Goal: Transaction & Acquisition: Download file/media

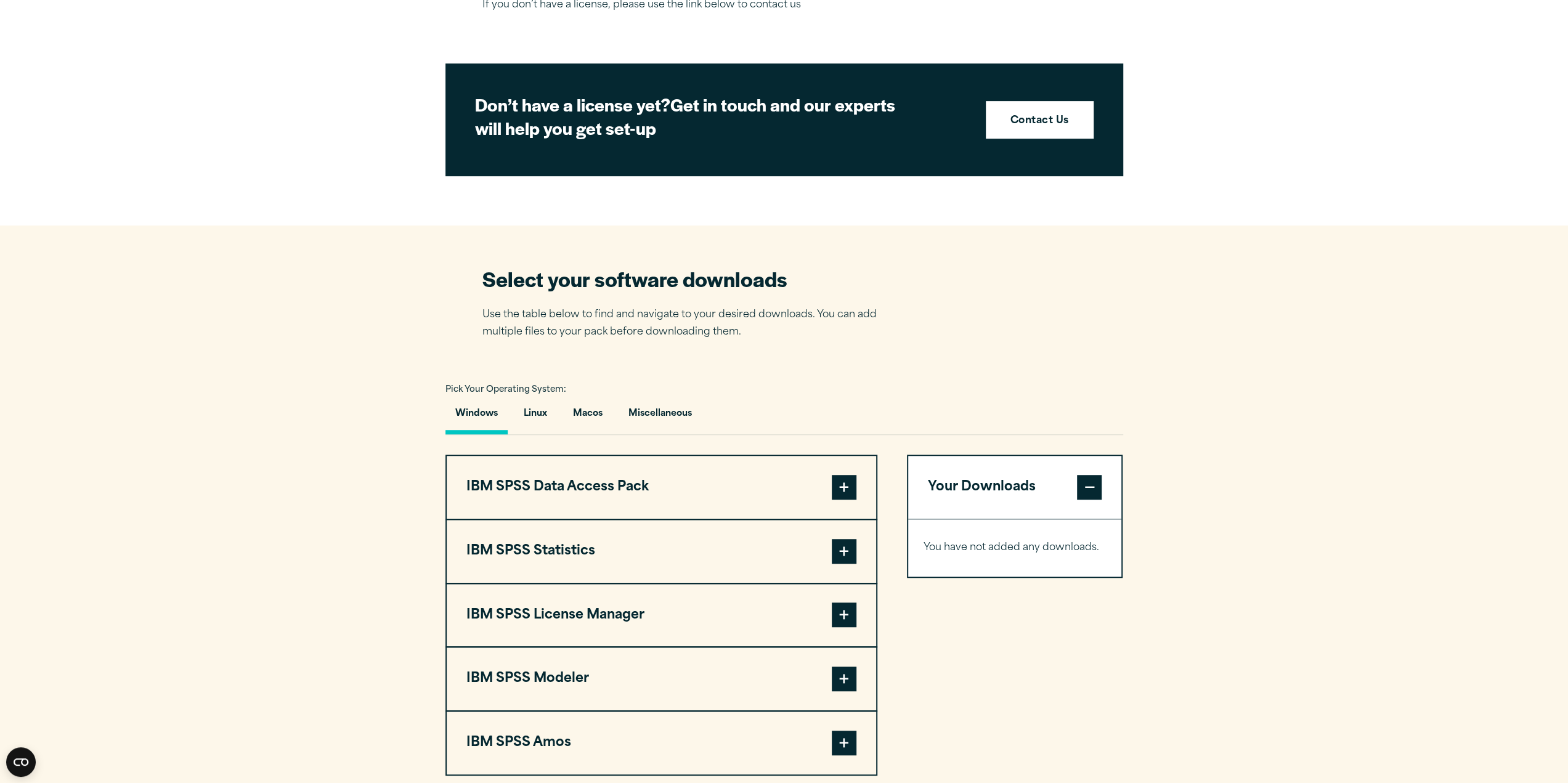
scroll to position [616, 0]
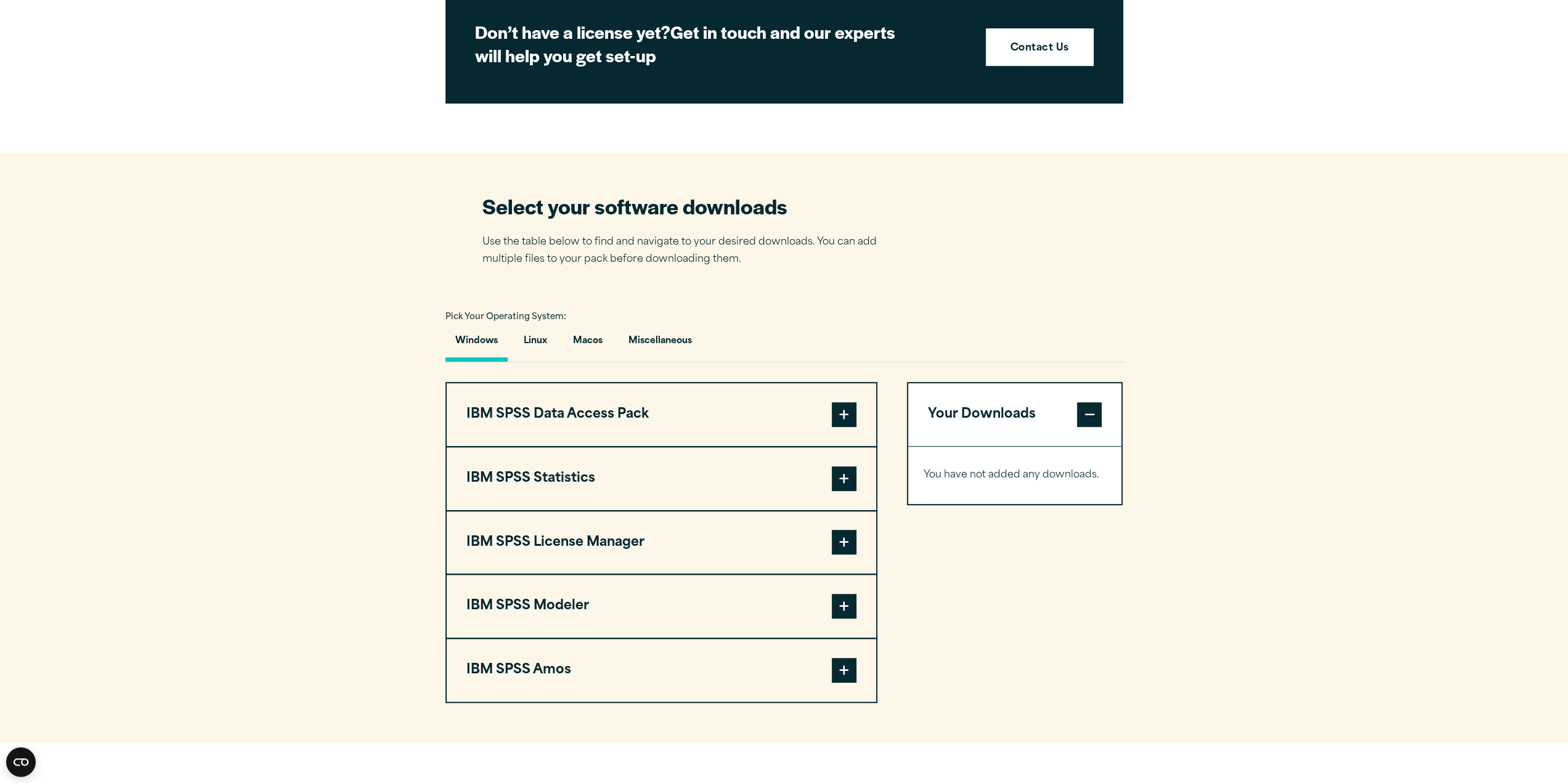
click at [836, 478] on span at bounding box center [844, 479] width 24 height 24
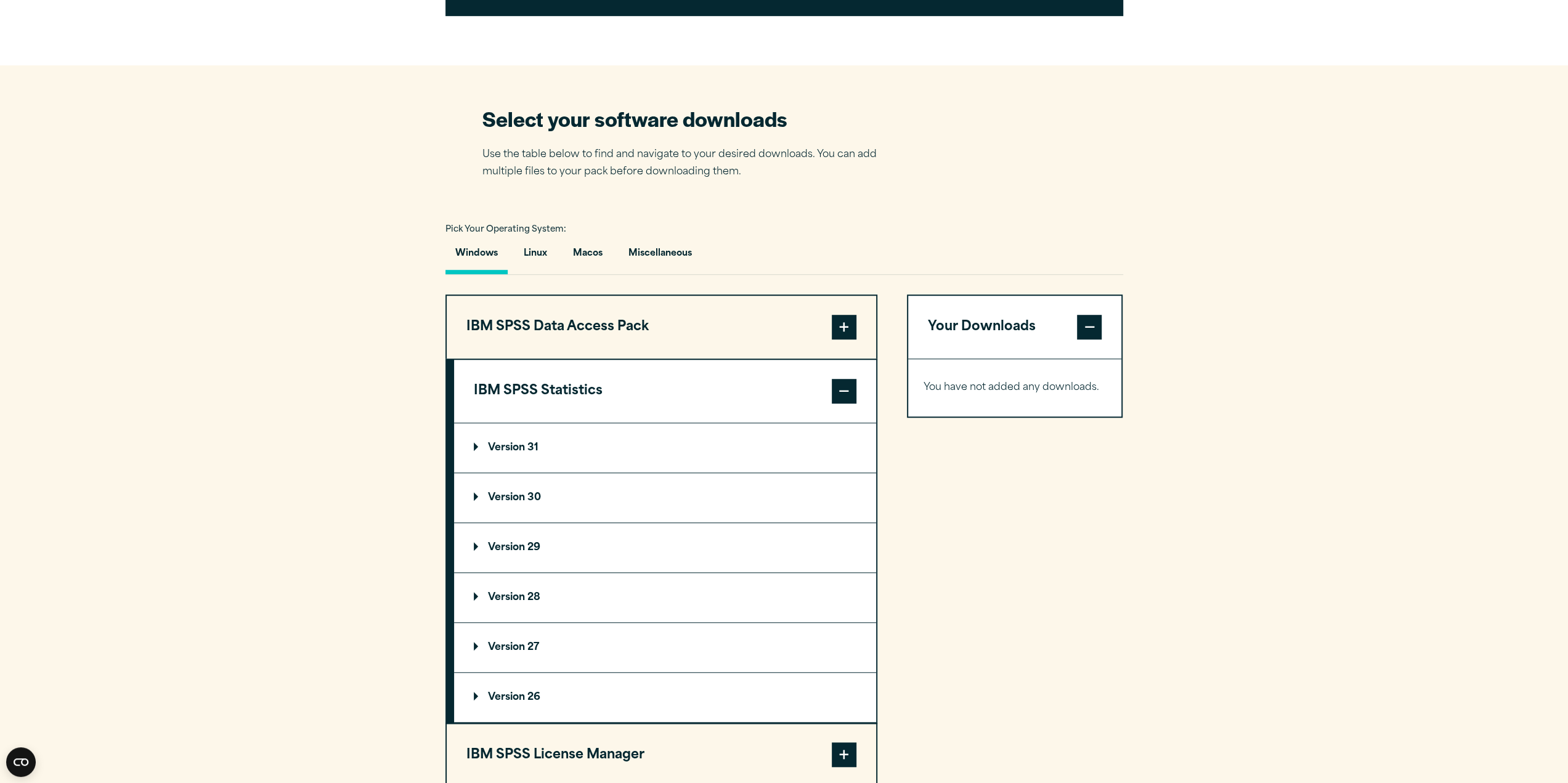
scroll to position [863, 0]
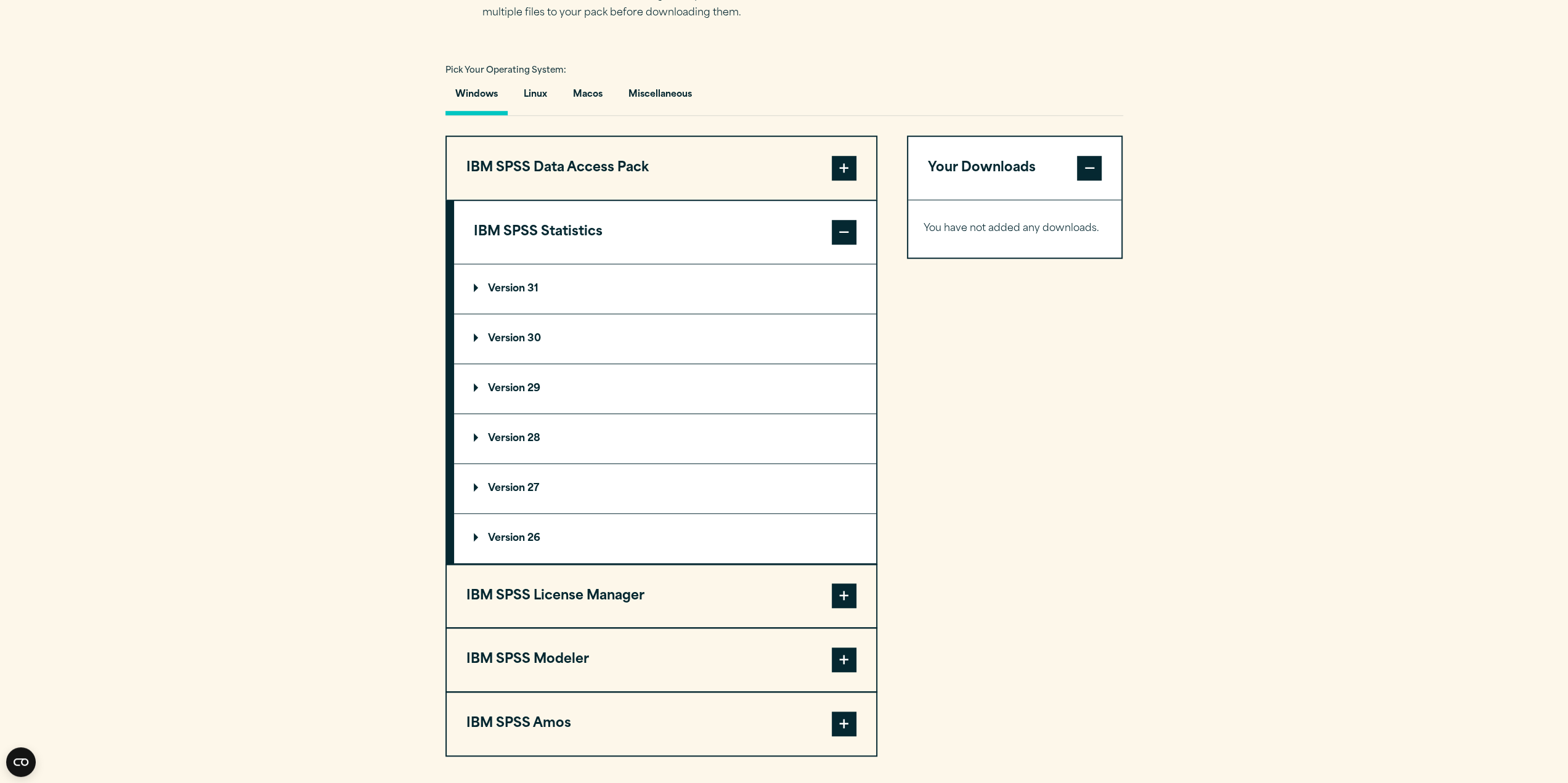
click at [474, 339] on p "Version 30" at bounding box center [507, 339] width 67 height 10
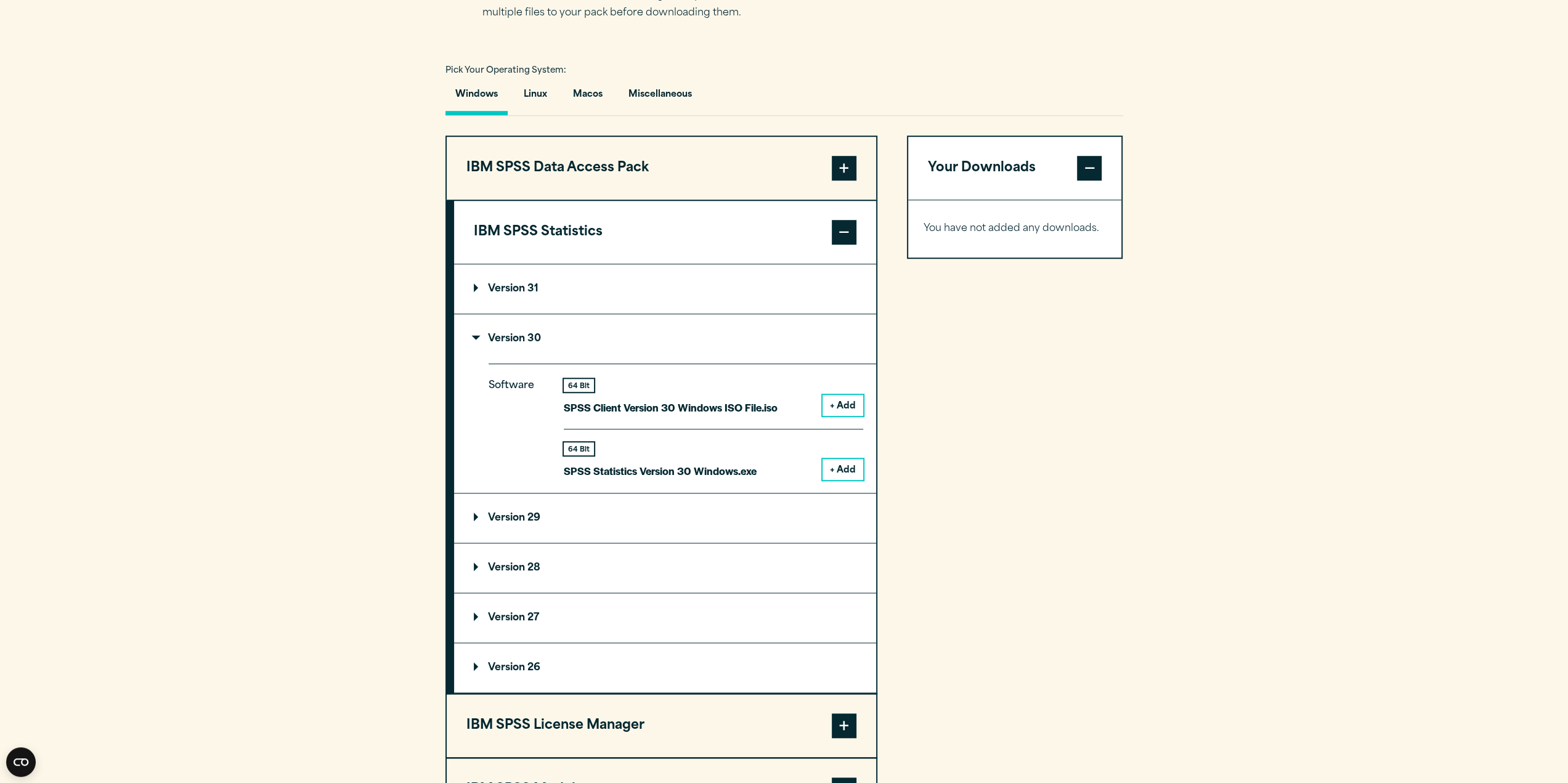
click at [841, 467] on button "+ Add" at bounding box center [842, 469] width 40 height 21
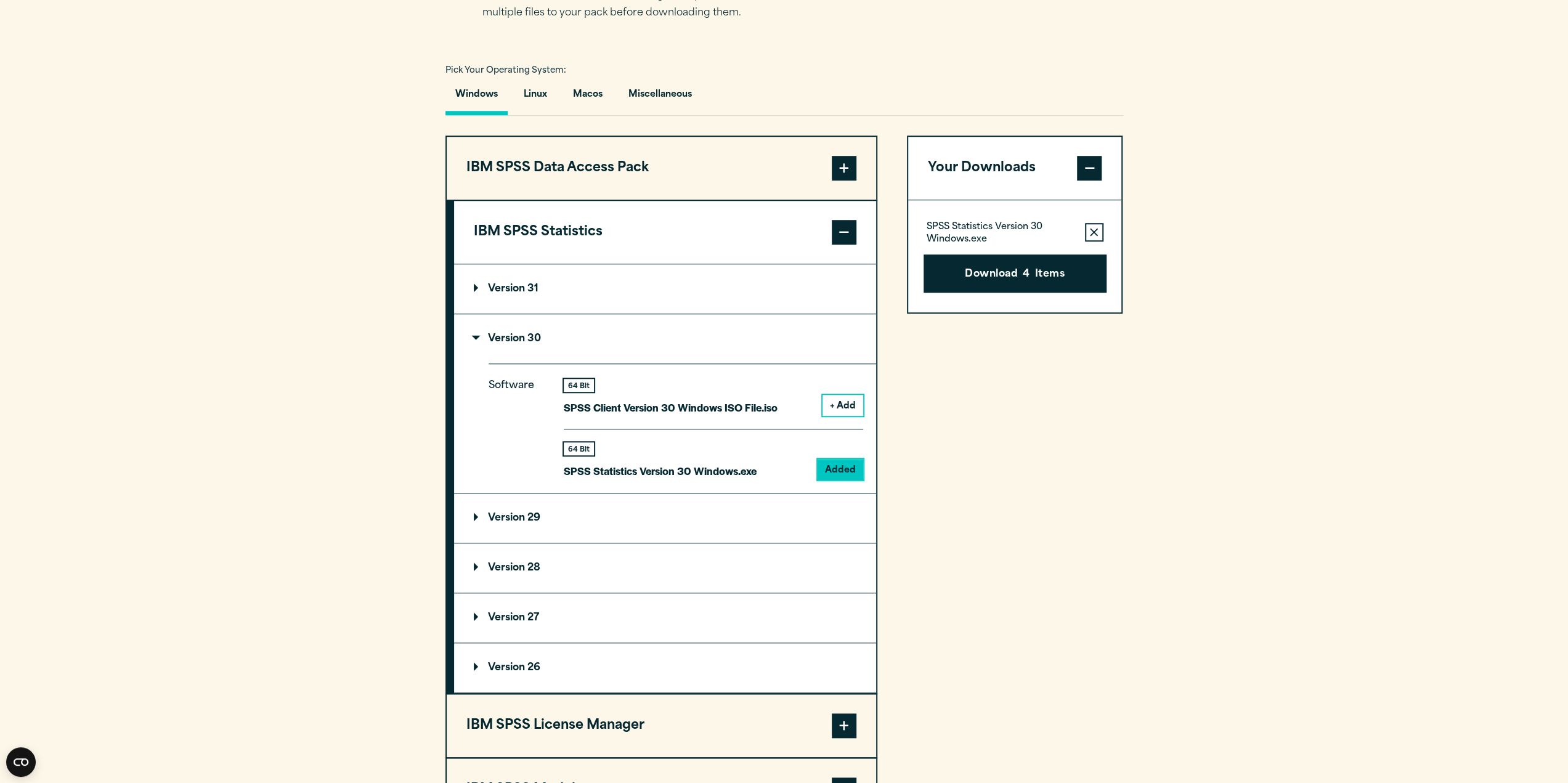
click at [475, 516] on p "Version 29" at bounding box center [507, 518] width 66 height 10
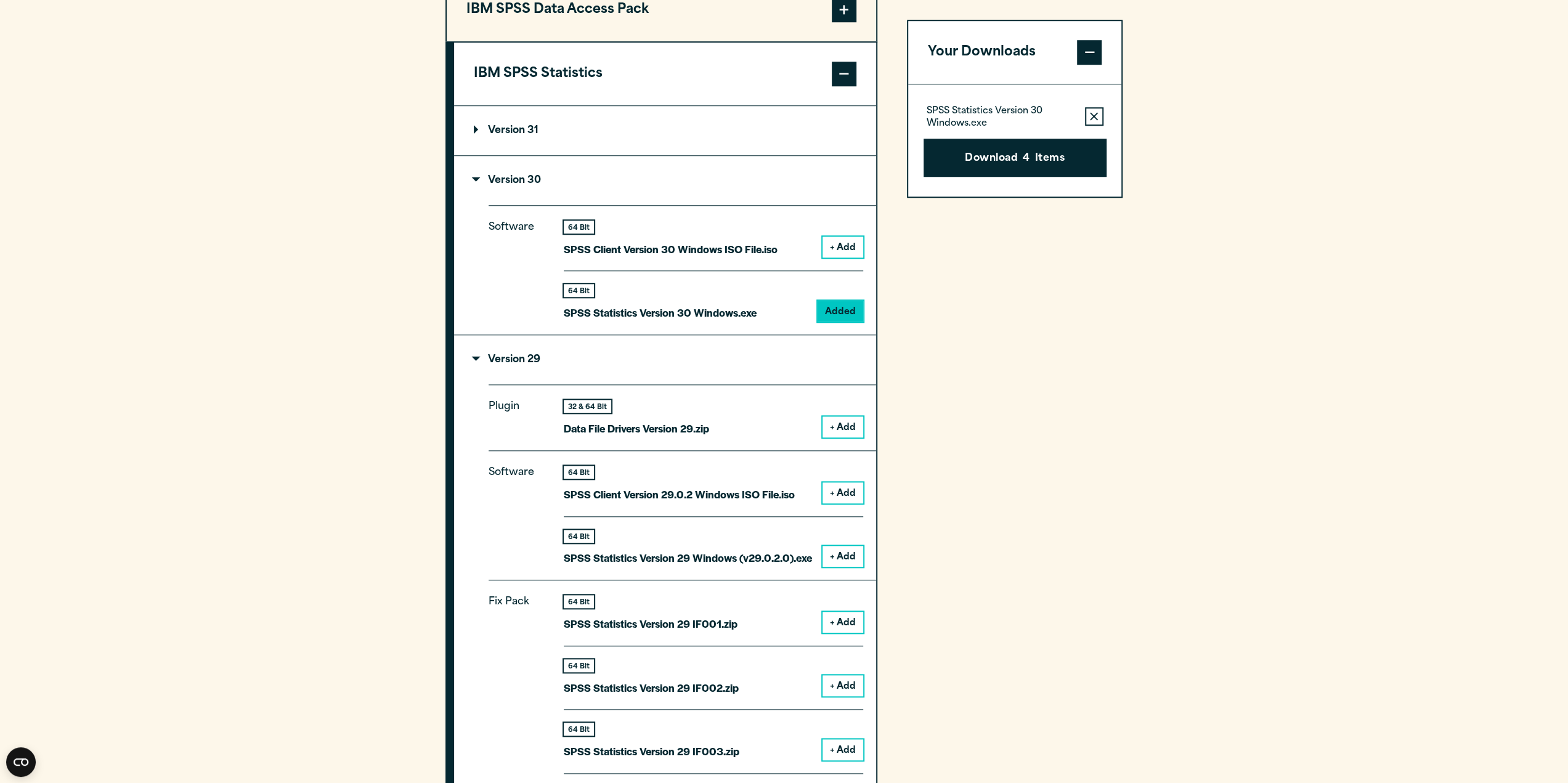
scroll to position [1048, 0]
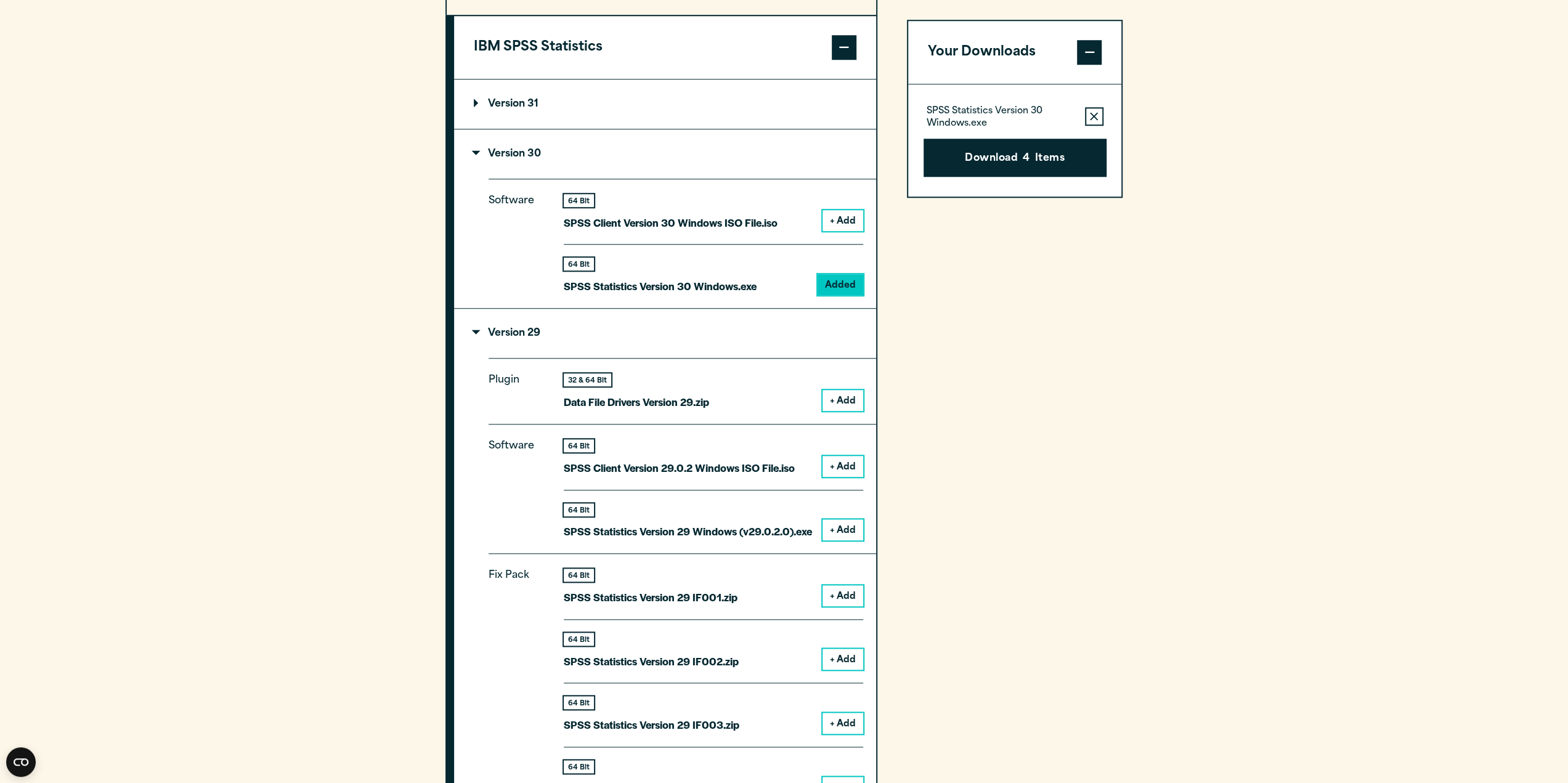
click at [853, 531] on button "+ Add" at bounding box center [842, 530] width 40 height 21
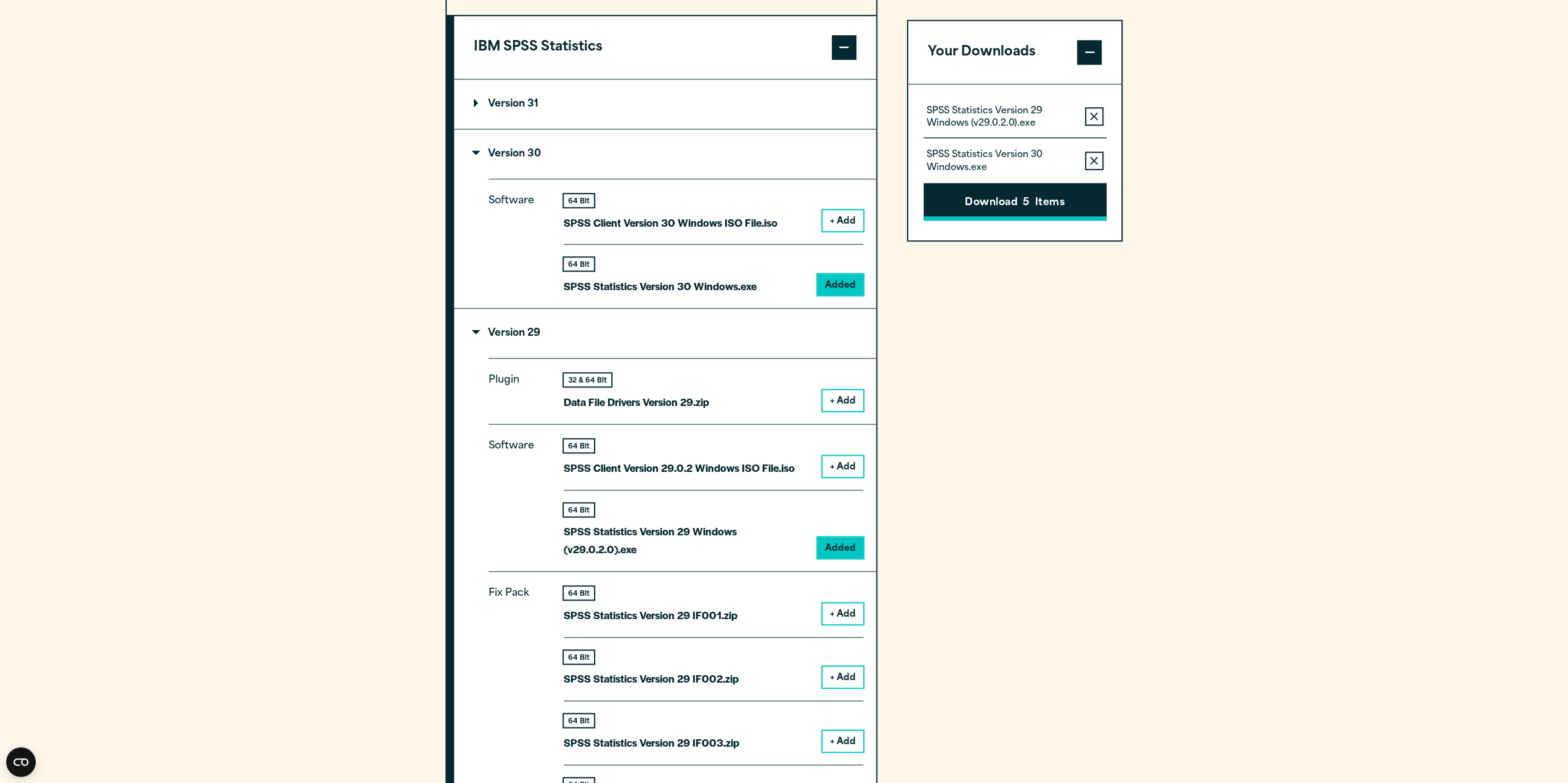
click at [1023, 199] on button "Download 5 Items" at bounding box center [1015, 202] width 183 height 38
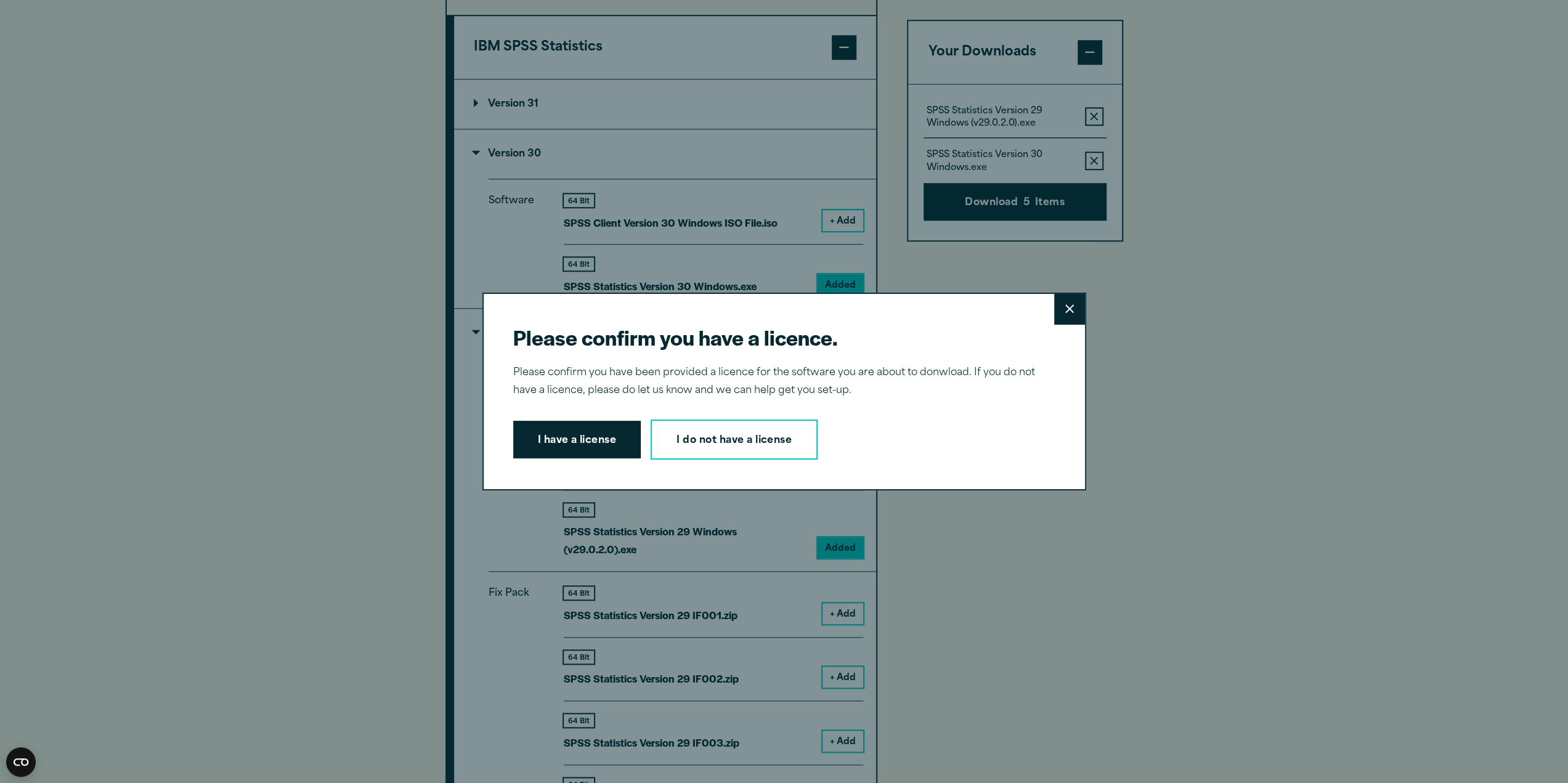
click at [1172, 167] on div "Please confirm you have a licence. Close Please confirm you have been provided …" at bounding box center [784, 391] width 1568 height 783
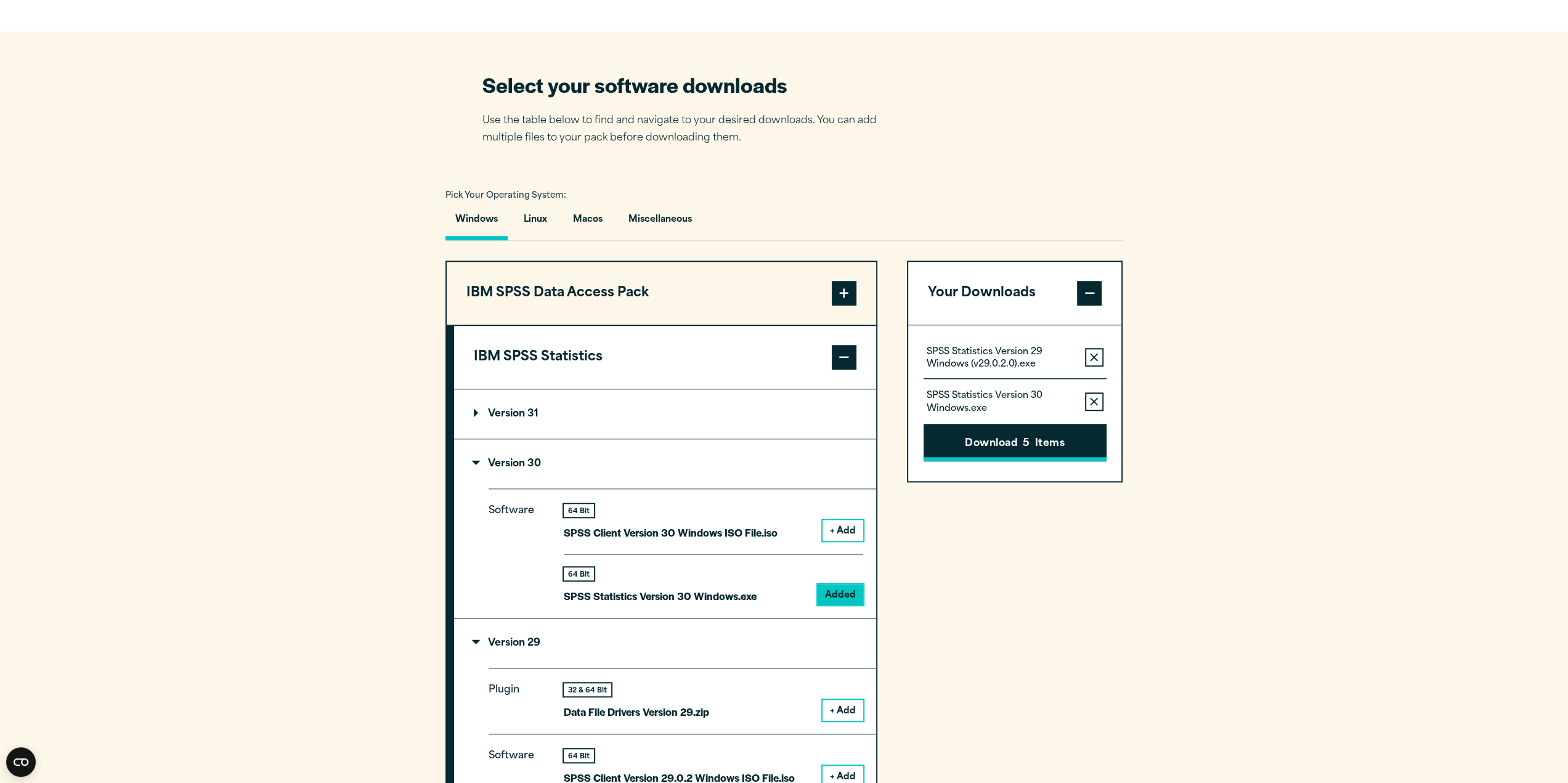
scroll to position [740, 0]
click at [1066, 433] on button "Download 5 Items" at bounding box center [1015, 441] width 183 height 38
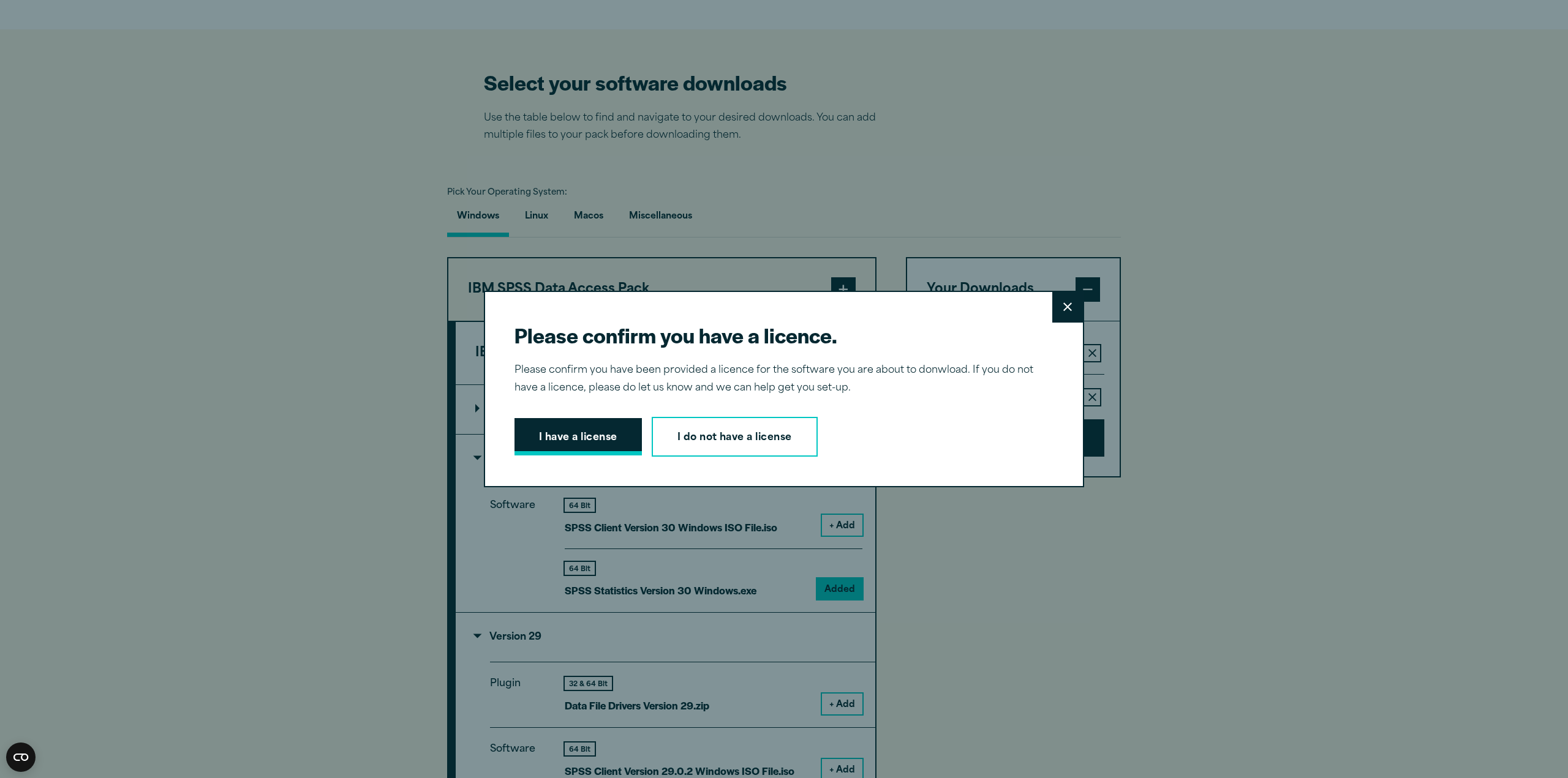
click at [588, 426] on button "I have a license" at bounding box center [578, 437] width 127 height 38
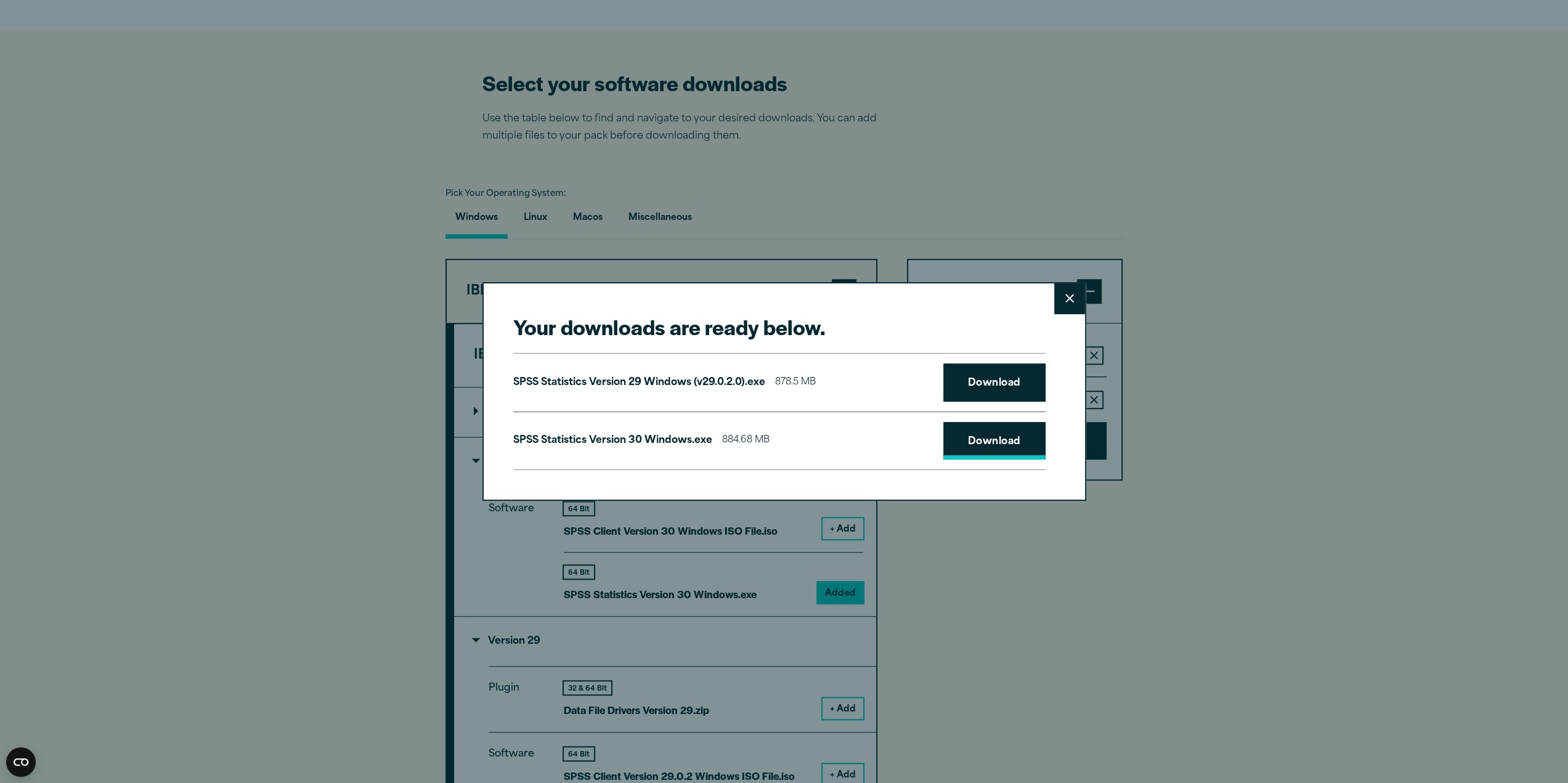
click at [990, 442] on link "Download" at bounding box center [994, 441] width 102 height 38
click at [1070, 297] on icon at bounding box center [1069, 298] width 8 height 9
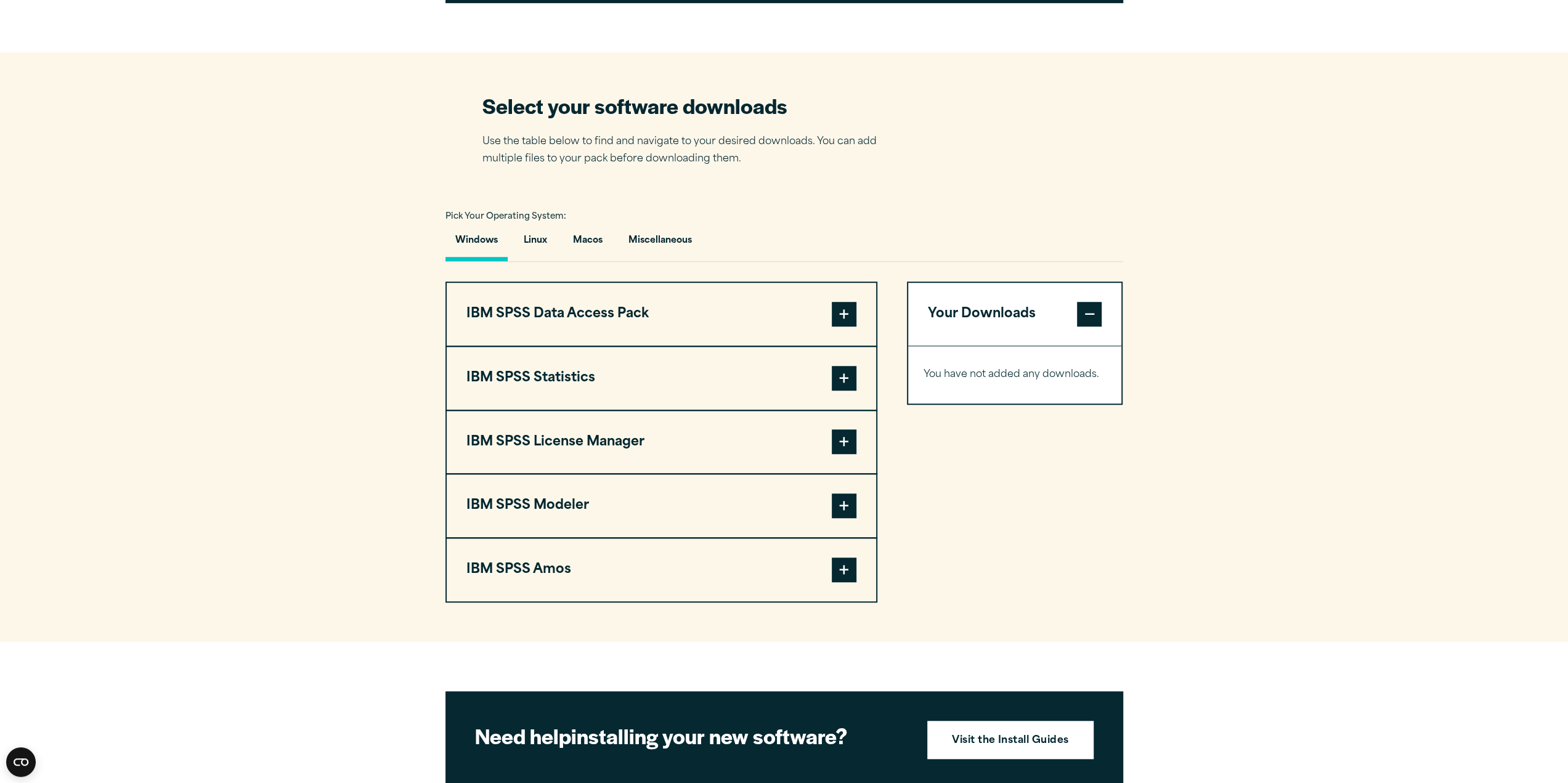
scroll to position [740, 0]
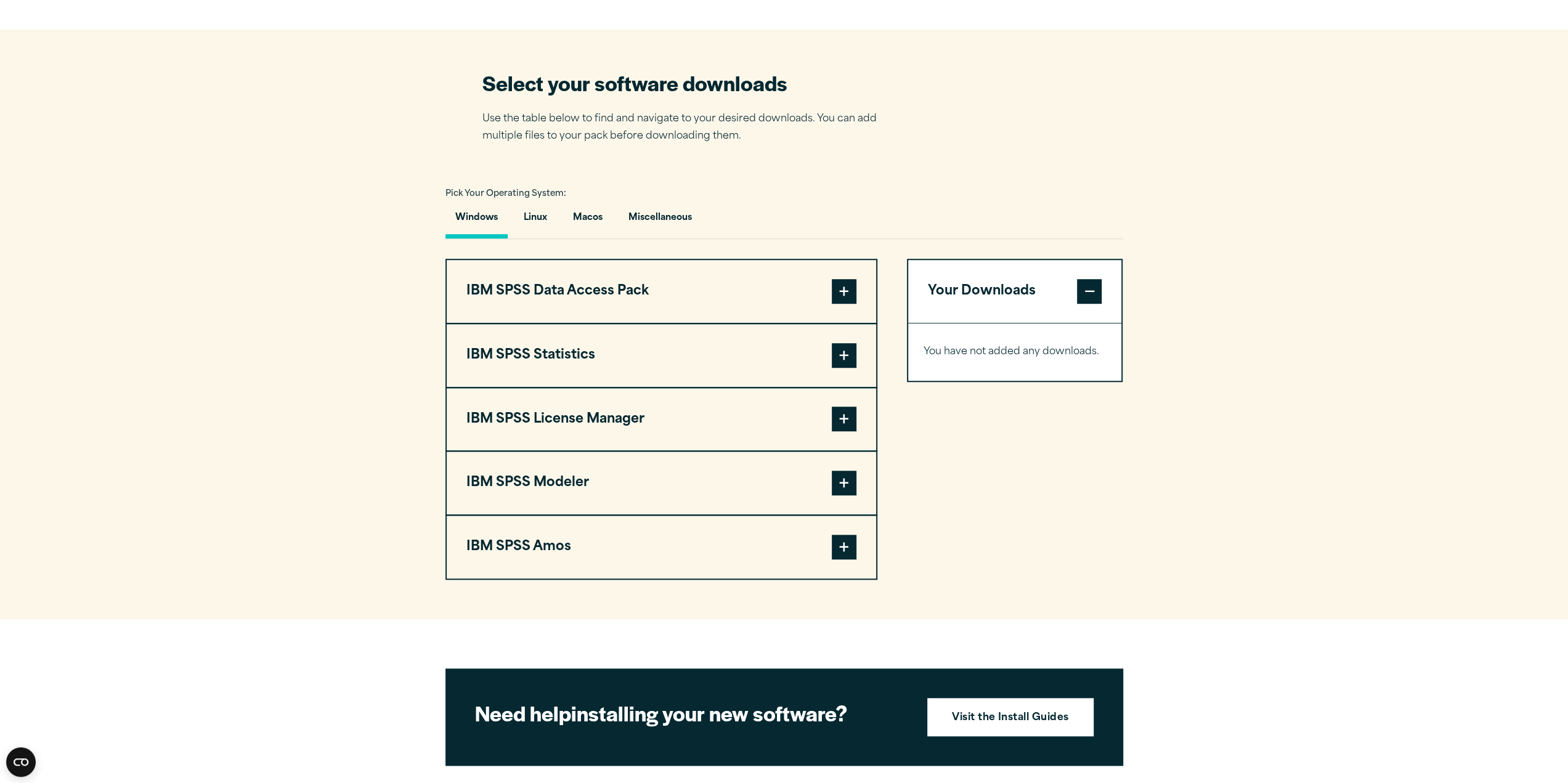
click at [851, 355] on span at bounding box center [844, 355] width 24 height 24
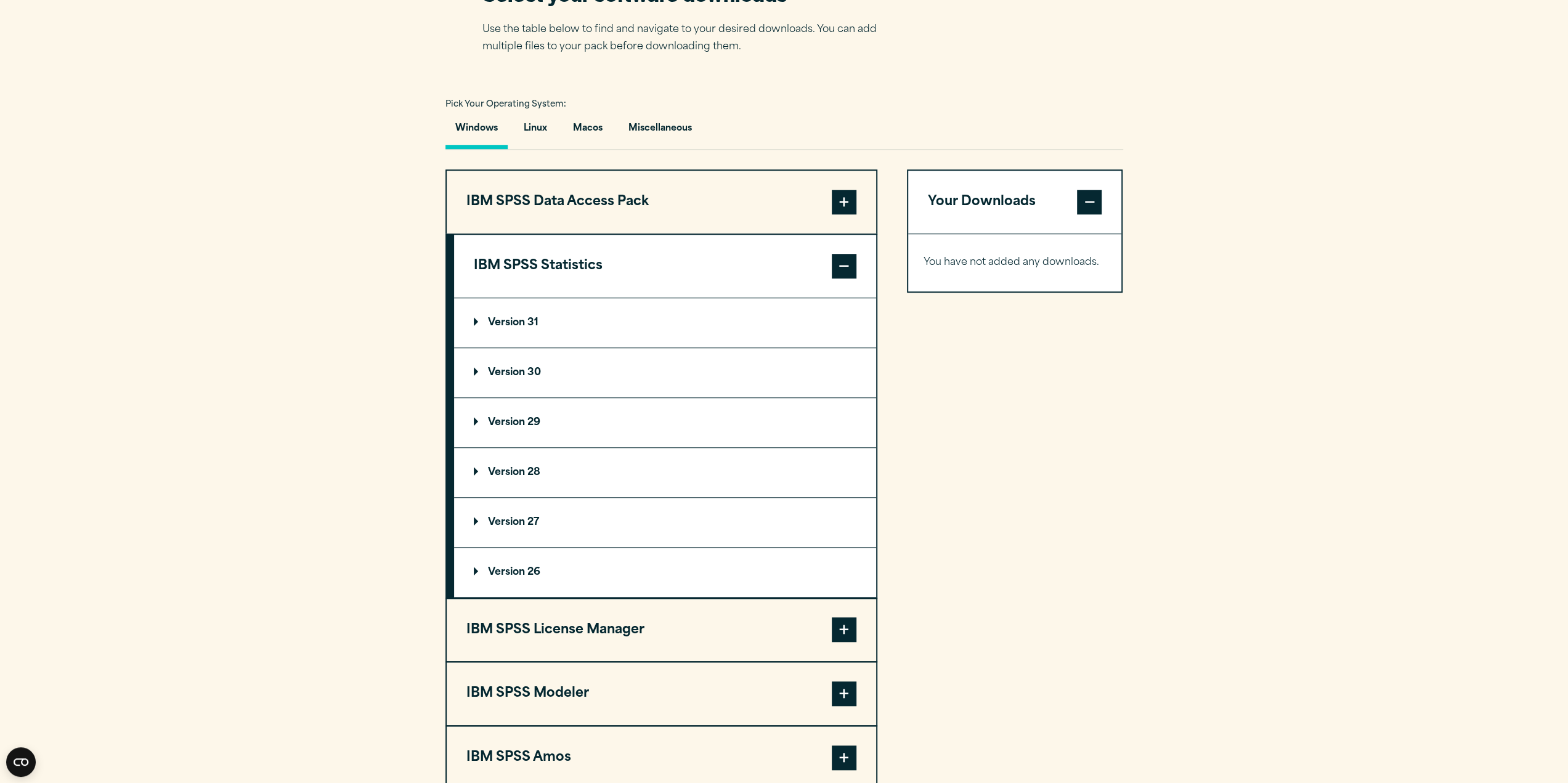
scroll to position [801, 0]
